Goal: Information Seeking & Learning: Learn about a topic

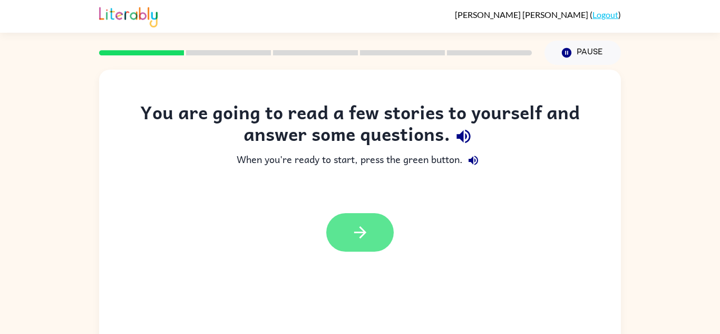
click at [360, 234] on icon "button" at bounding box center [360, 232] width 18 height 18
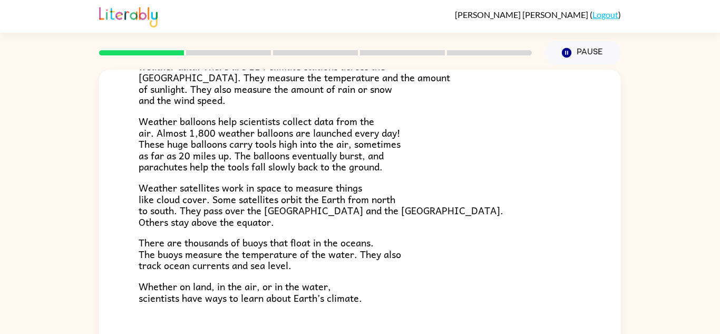
scroll to position [295, 0]
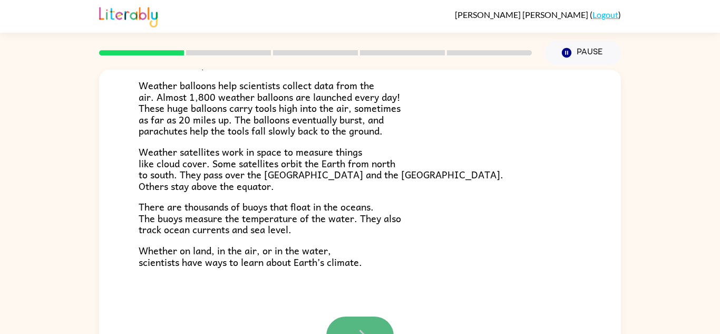
click at [372, 326] on button "button" at bounding box center [359, 335] width 67 height 38
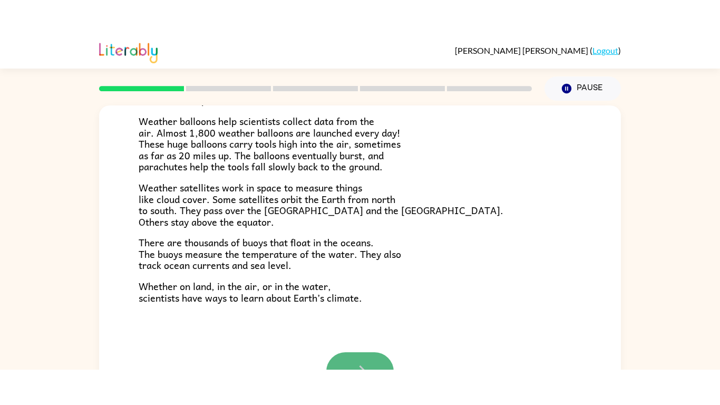
scroll to position [0, 0]
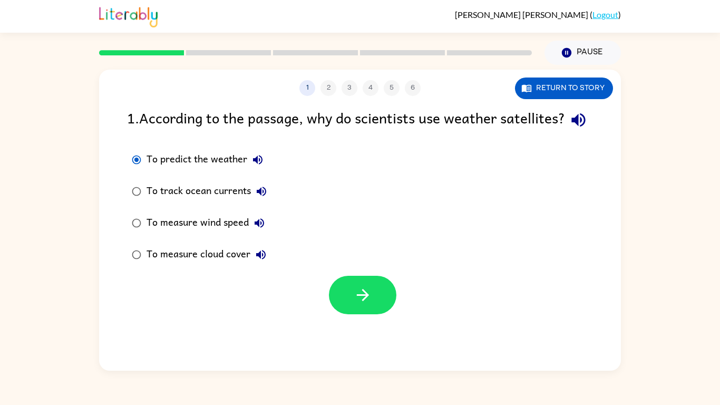
drag, startPoint x: 370, startPoint y: 307, endPoint x: 480, endPoint y: 396, distance: 141.2
click at [480, 333] on div "[PERSON_NAME] ( Logout ) Pause Pause 1 2 3 4 5 6 Return to story 1 . According …" at bounding box center [360, 202] width 720 height 405
click at [346, 306] on button "button" at bounding box center [362, 295] width 67 height 38
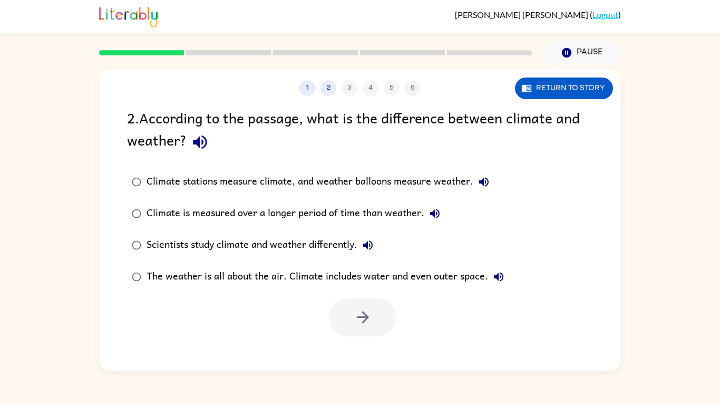
click at [411, 275] on div "The weather is all about the air. Climate includes water and even outer space." at bounding box center [328, 276] width 363 height 21
click at [370, 300] on button "button" at bounding box center [362, 317] width 67 height 38
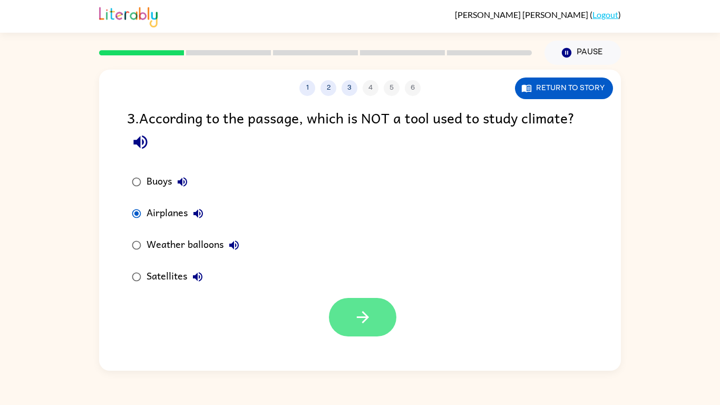
click at [359, 308] on icon "button" at bounding box center [363, 317] width 18 height 18
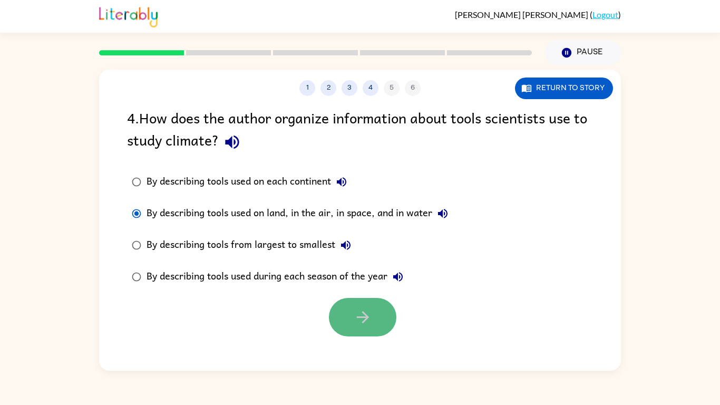
click at [384, 317] on button "button" at bounding box center [362, 317] width 67 height 38
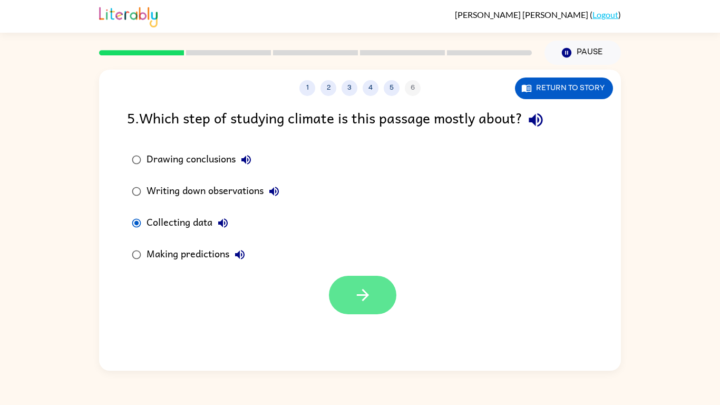
click at [357, 289] on icon "button" at bounding box center [363, 295] width 18 height 18
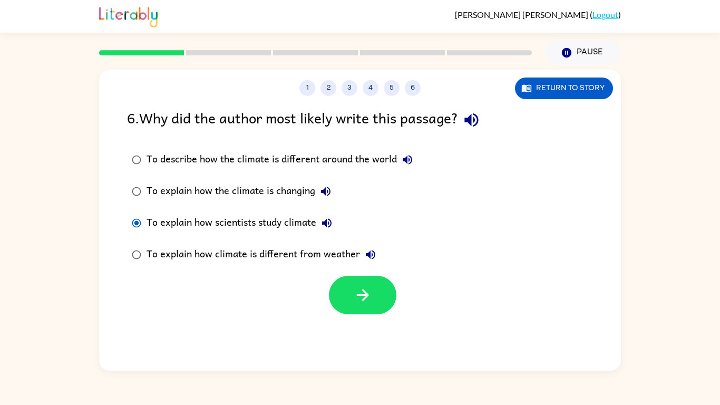
click at [314, 298] on div at bounding box center [360, 292] width 522 height 44
click at [360, 285] on button "button" at bounding box center [362, 295] width 67 height 38
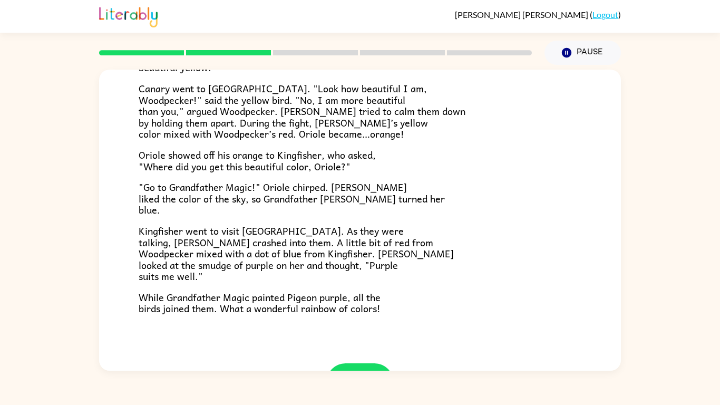
scroll to position [236, 0]
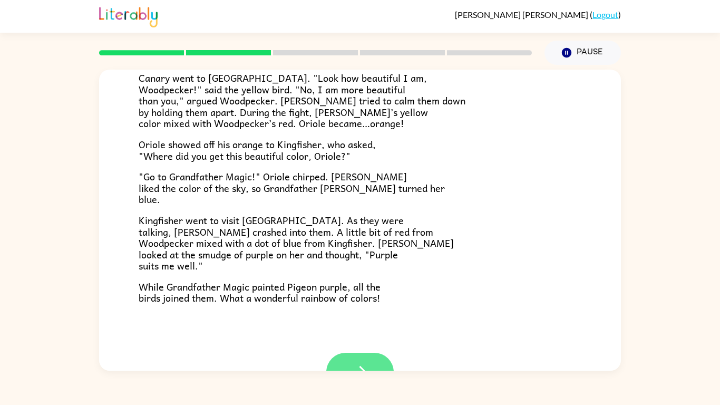
click at [372, 333] on button "button" at bounding box center [359, 372] width 67 height 38
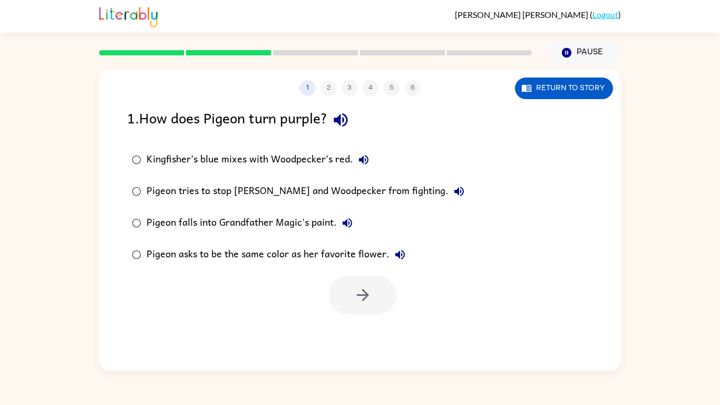
scroll to position [0, 0]
click at [361, 286] on icon "button" at bounding box center [363, 295] width 18 height 18
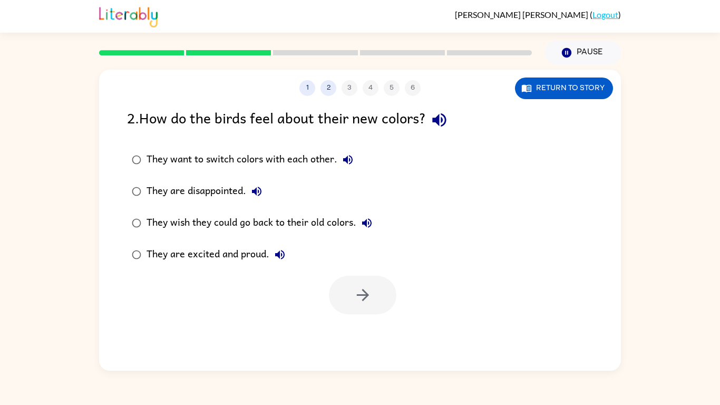
click at [116, 252] on div "2 . How do the birds feel about their new colors? They want to switch colors wi…" at bounding box center [360, 210] width 522 height 208
click at [384, 305] on button "button" at bounding box center [362, 295] width 67 height 38
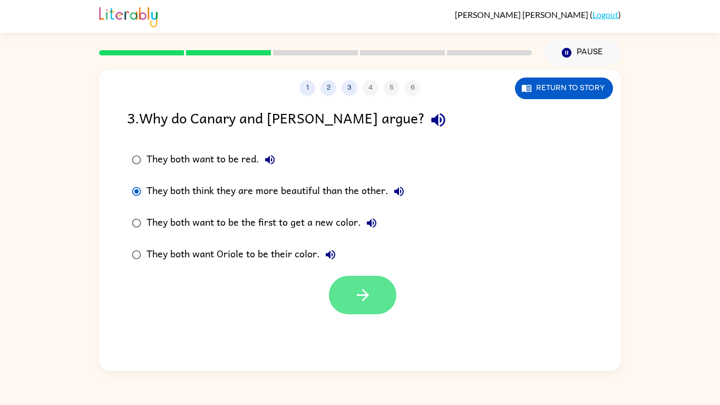
click at [369, 295] on icon "button" at bounding box center [363, 295] width 18 height 18
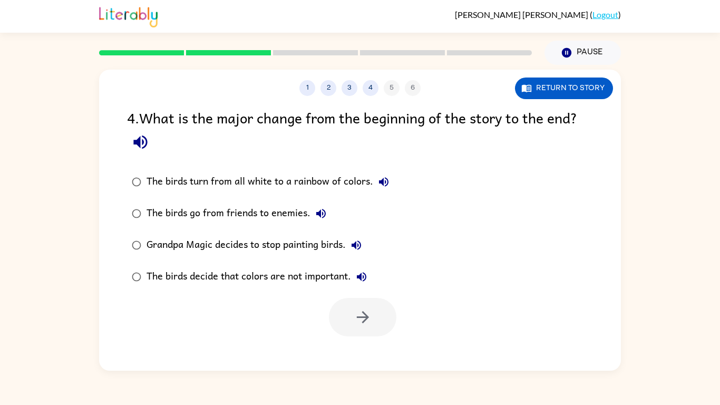
click at [300, 255] on div "Grandpa Magic decides to stop painting birds." at bounding box center [257, 245] width 220 height 21
click at [373, 330] on button "button" at bounding box center [362, 317] width 67 height 38
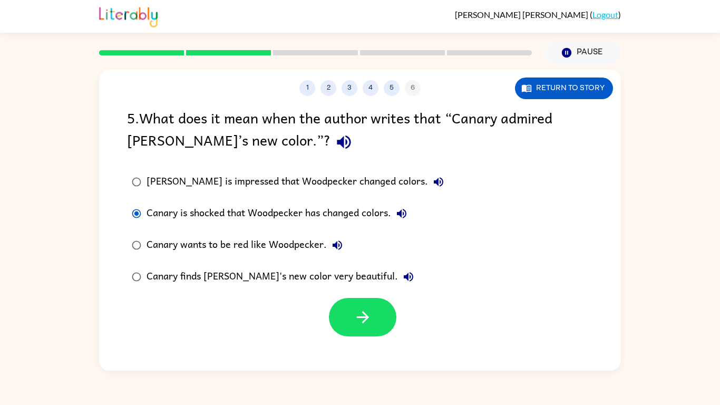
click at [369, 297] on div at bounding box center [360, 314] width 522 height 44
click at [359, 314] on icon "button" at bounding box center [363, 317] width 18 height 18
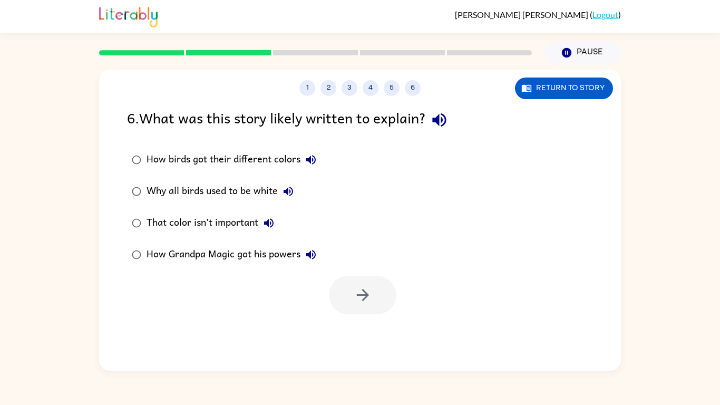
click at [266, 237] on label "That color isn't important" at bounding box center [224, 223] width 206 height 32
click at [334, 288] on button "button" at bounding box center [362, 295] width 67 height 38
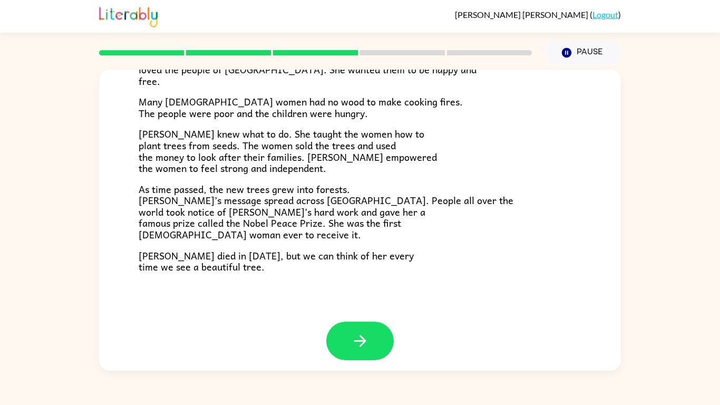
scroll to position [297, 0]
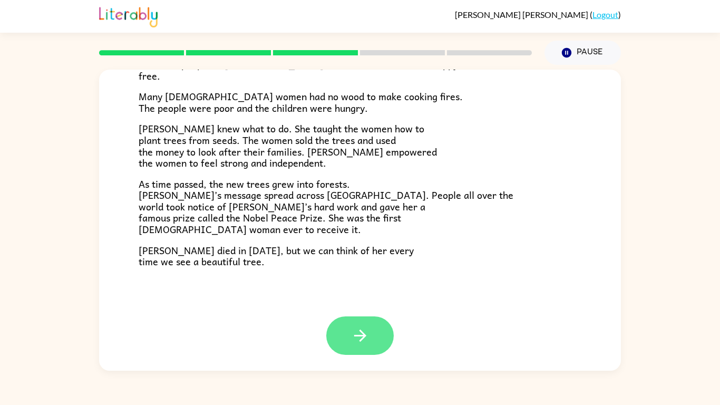
click at [364, 333] on icon "button" at bounding box center [360, 335] width 18 height 18
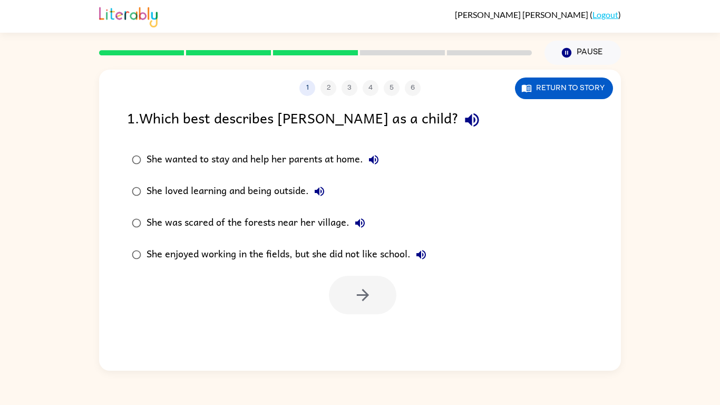
scroll to position [0, 0]
click at [242, 185] on div "She loved learning and being outside." at bounding box center [238, 191] width 183 height 21
click at [360, 291] on icon "button" at bounding box center [363, 295] width 18 height 18
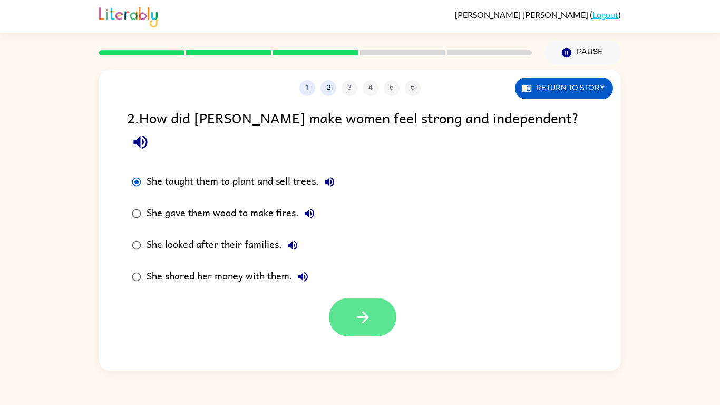
click at [362, 308] on icon "button" at bounding box center [363, 317] width 18 height 18
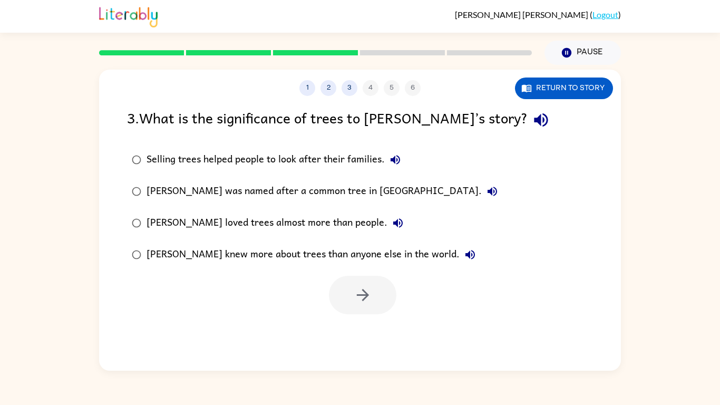
click at [266, 252] on div "[PERSON_NAME] knew more about trees than anyone else in the world." at bounding box center [314, 254] width 334 height 21
click at [360, 285] on button "button" at bounding box center [362, 295] width 67 height 38
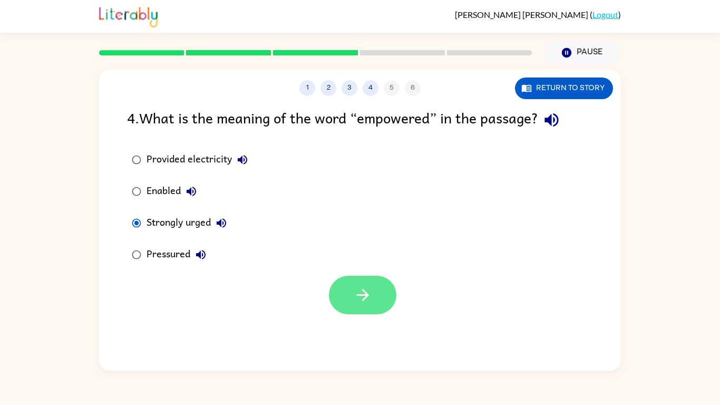
click at [341, 291] on button "button" at bounding box center [362, 295] width 67 height 38
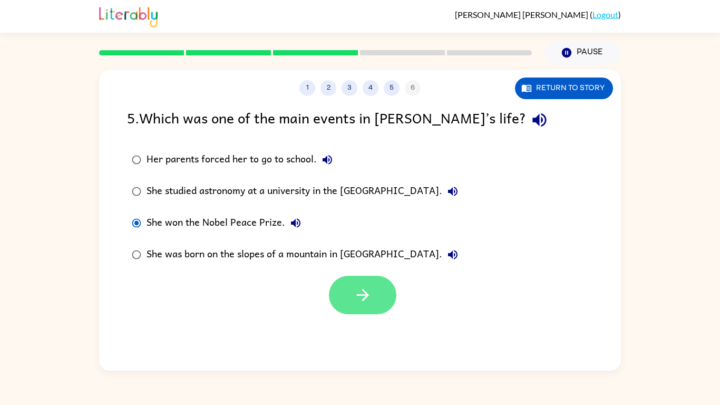
click at [342, 287] on button "button" at bounding box center [362, 295] width 67 height 38
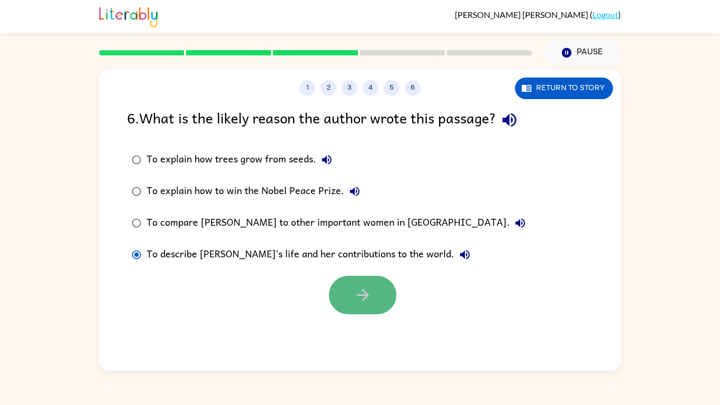
click at [364, 301] on icon "button" at bounding box center [363, 295] width 18 height 18
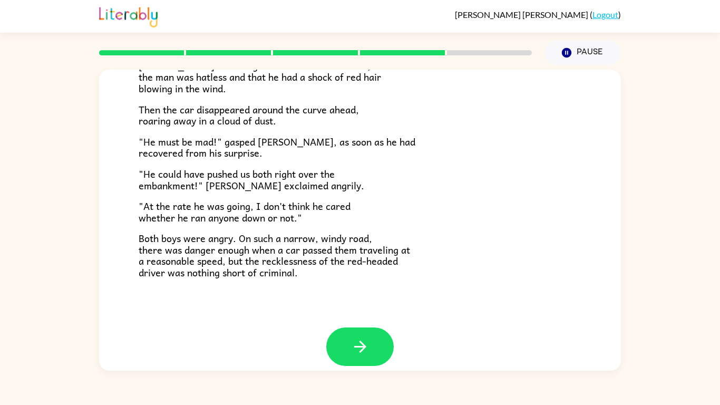
scroll to position [292, 0]
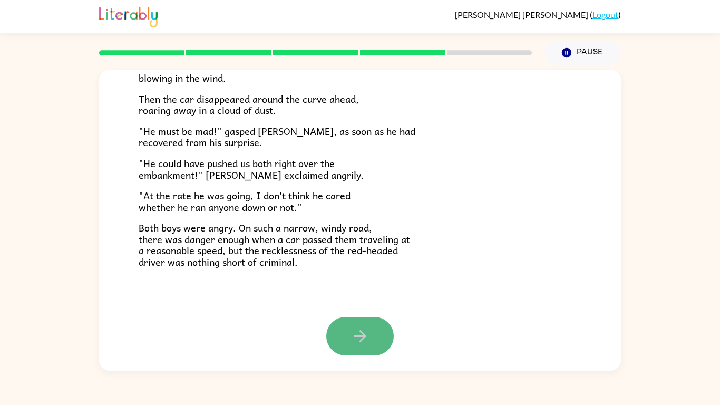
click at [365, 333] on icon "button" at bounding box center [360, 336] width 18 height 18
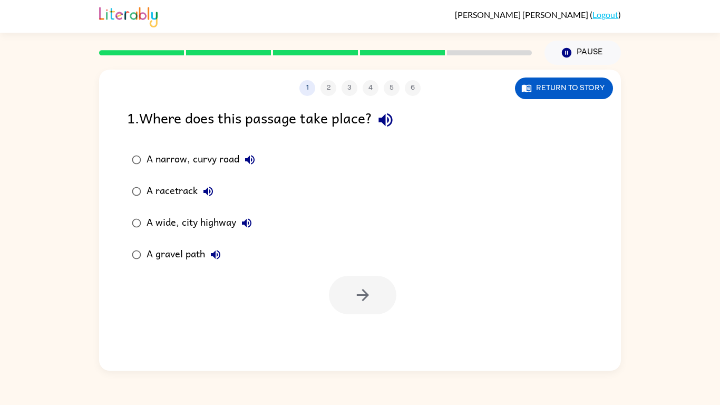
scroll to position [0, 0]
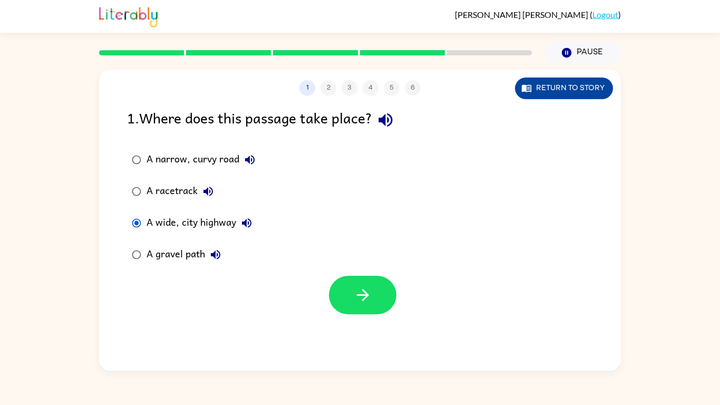
click at [523, 96] on button "Return to story" at bounding box center [564, 88] width 98 height 22
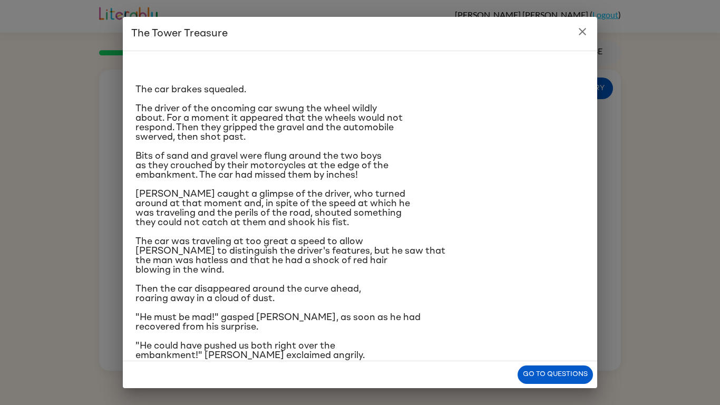
click at [579, 41] on button "close" at bounding box center [582, 31] width 21 height 21
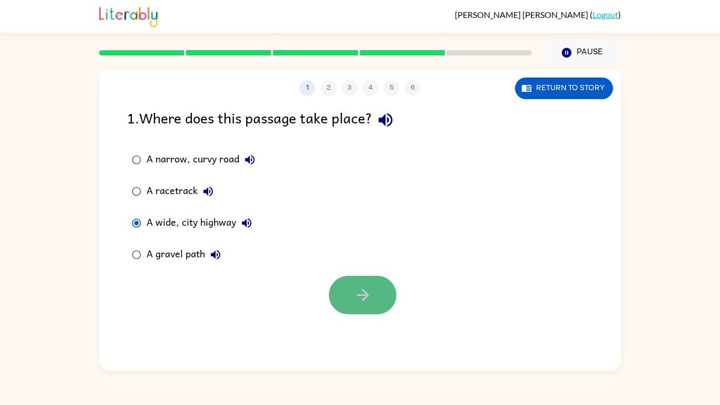
click at [383, 299] on button "button" at bounding box center [362, 295] width 67 height 38
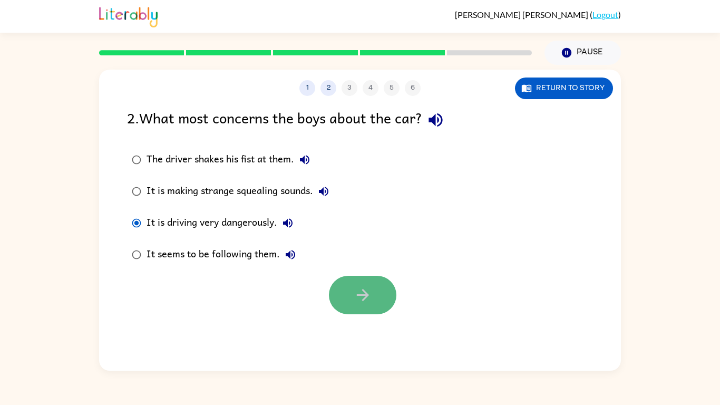
click at [385, 295] on button "button" at bounding box center [362, 295] width 67 height 38
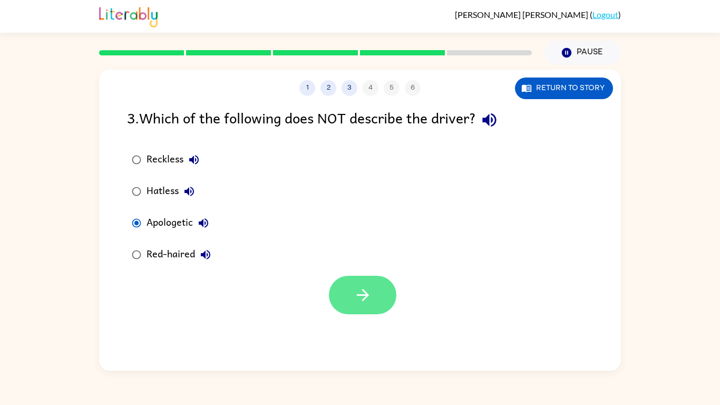
click at [359, 301] on icon "button" at bounding box center [363, 295] width 18 height 18
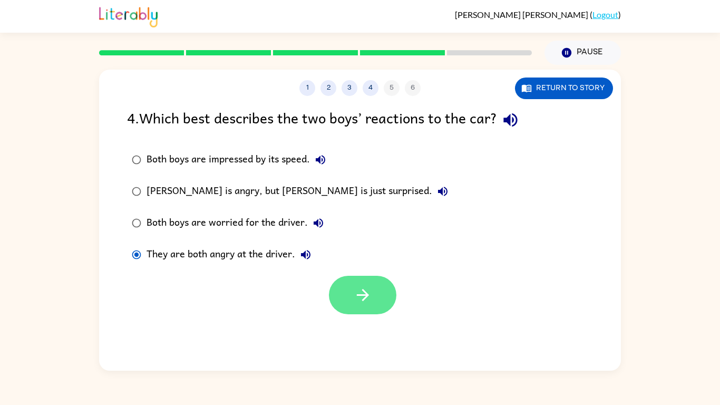
click at [363, 312] on button "button" at bounding box center [362, 295] width 67 height 38
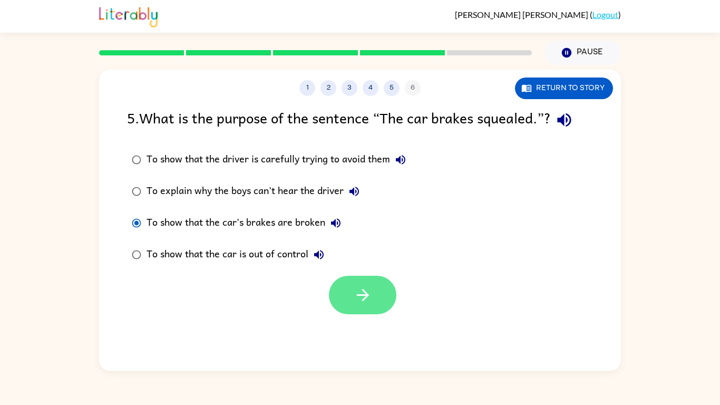
click at [364, 293] on icon "button" at bounding box center [363, 295] width 18 height 18
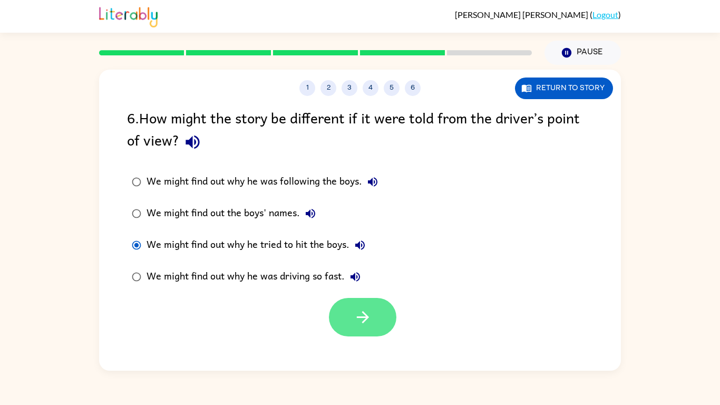
click at [344, 306] on button "button" at bounding box center [362, 317] width 67 height 38
